Goal: Information Seeking & Learning: Learn about a topic

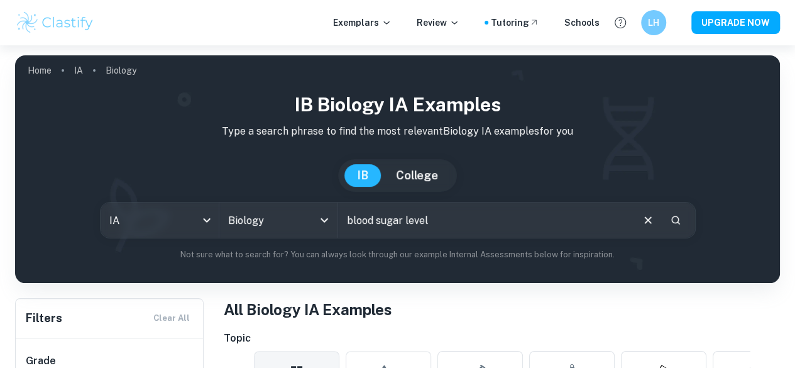
type input "blood sugar level"
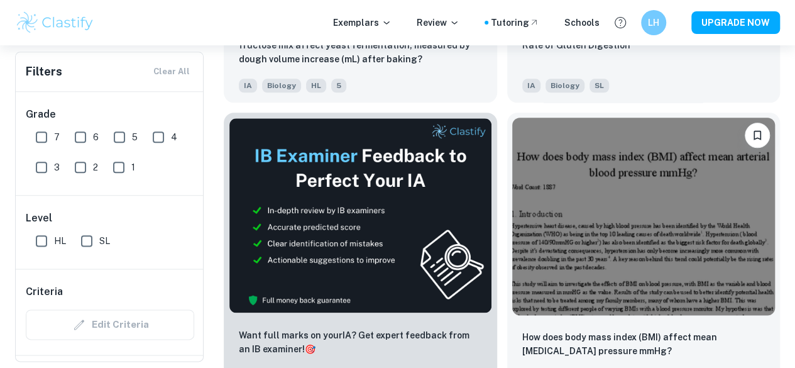
scroll to position [651, 0]
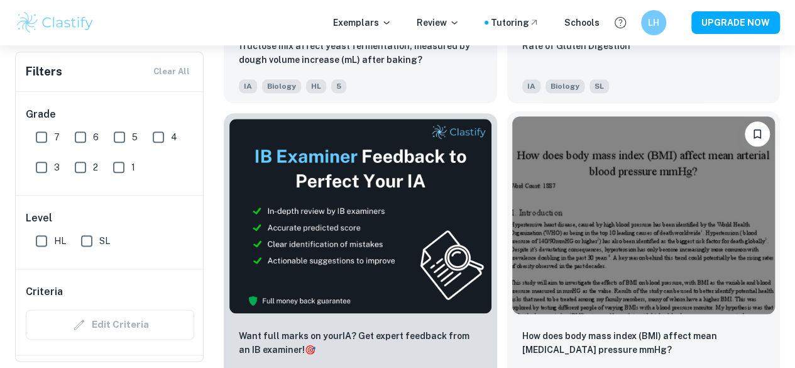
click at [507, 319] on div "How does body mass index (BMI) affect mean [MEDICAL_DATA] pressure mmHg? IA Bio…" at bounding box center [643, 363] width 273 height 88
